Goal: Obtain resource: Download file/media

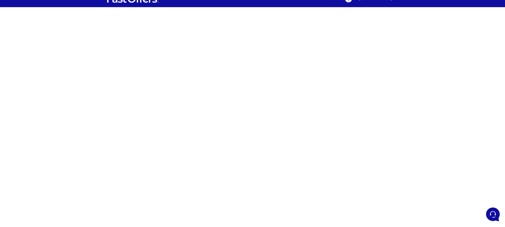
scroll to position [10, 0]
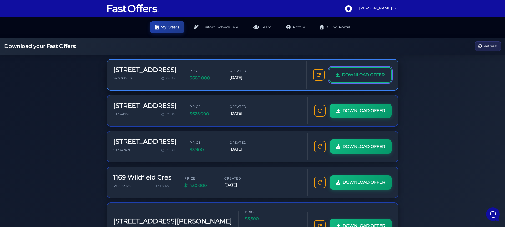
click at [356, 78] on link "DOWNLOAD OFFER" at bounding box center [360, 74] width 63 height 15
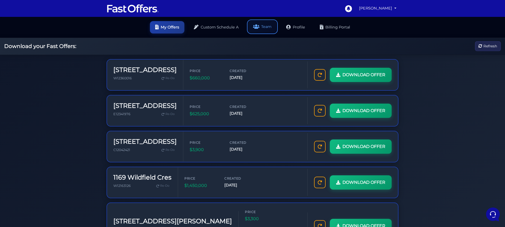
click at [268, 26] on link "Team" at bounding box center [262, 27] width 29 height 12
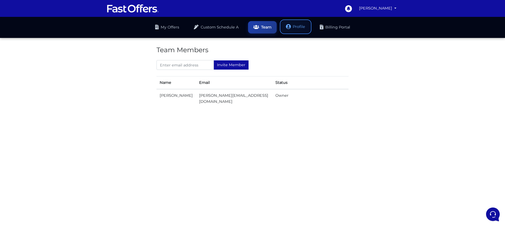
click at [295, 29] on link "Profile" at bounding box center [295, 27] width 29 height 12
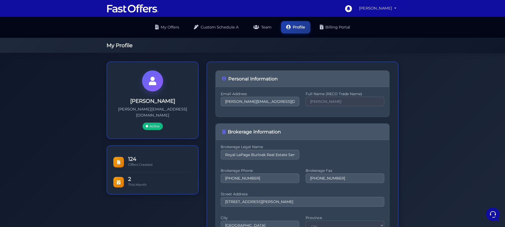
click at [398, 9] on link "[PERSON_NAME]" at bounding box center [378, 8] width 42 height 10
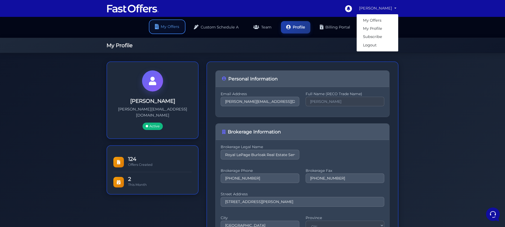
click at [160, 26] on link "My Offers" at bounding box center [167, 27] width 34 height 12
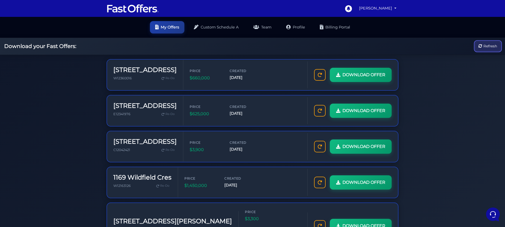
click at [492, 48] on span "Refresh" at bounding box center [491, 46] width 14 height 6
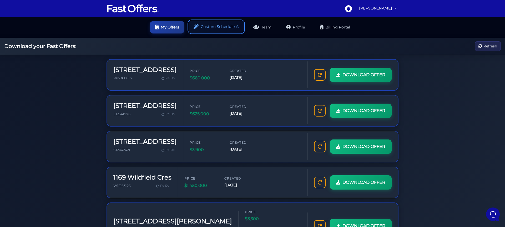
click at [212, 29] on link "Custom Schedule A" at bounding box center [216, 27] width 55 height 12
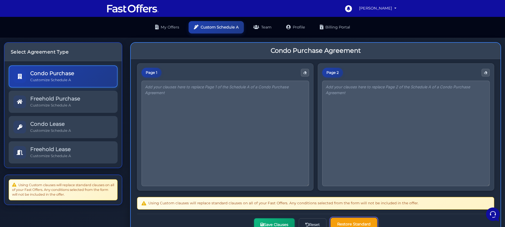
click at [355, 222] on button "Restore Standard" at bounding box center [354, 223] width 47 height 13
click at [129, 5] on img at bounding box center [133, 8] width 53 height 10
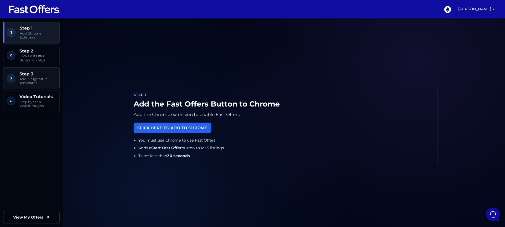
click at [35, 81] on span "Add E-Signature Templates" at bounding box center [37, 81] width 37 height 8
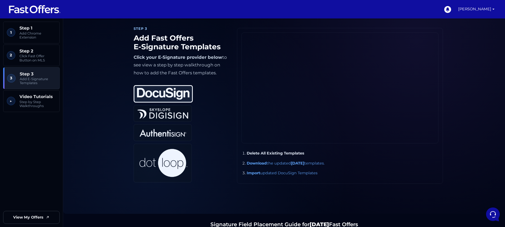
scroll to position [462, 0]
click at [275, 162] on link "Download the updated [DATE] templates." at bounding box center [286, 163] width 78 height 5
click at [288, 173] on link "Import updated DocuSign Templates" at bounding box center [282, 173] width 71 height 5
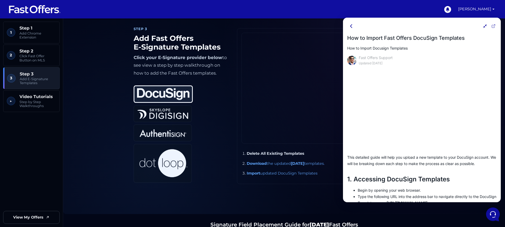
scroll to position [39, 0]
